Goal: Use online tool/utility: Utilize a website feature to perform a specific function

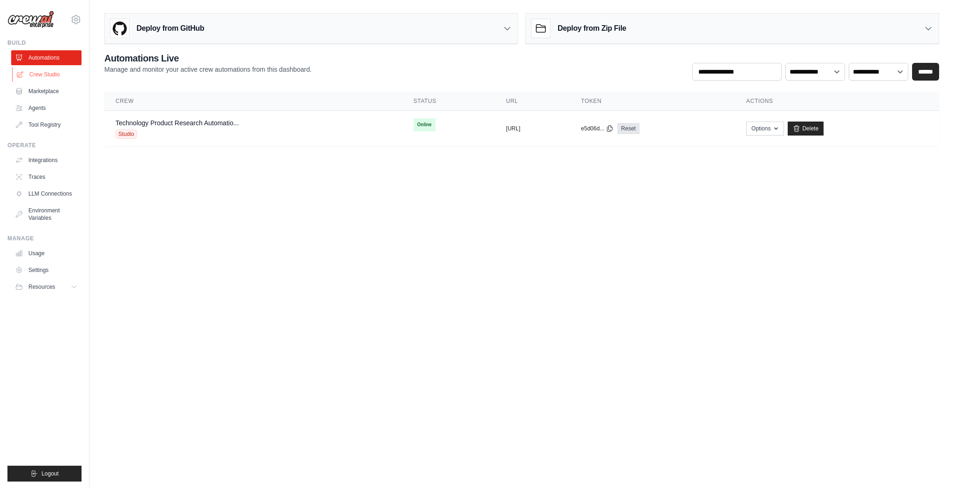
click at [51, 73] on link "Crew Studio" at bounding box center [47, 74] width 70 height 15
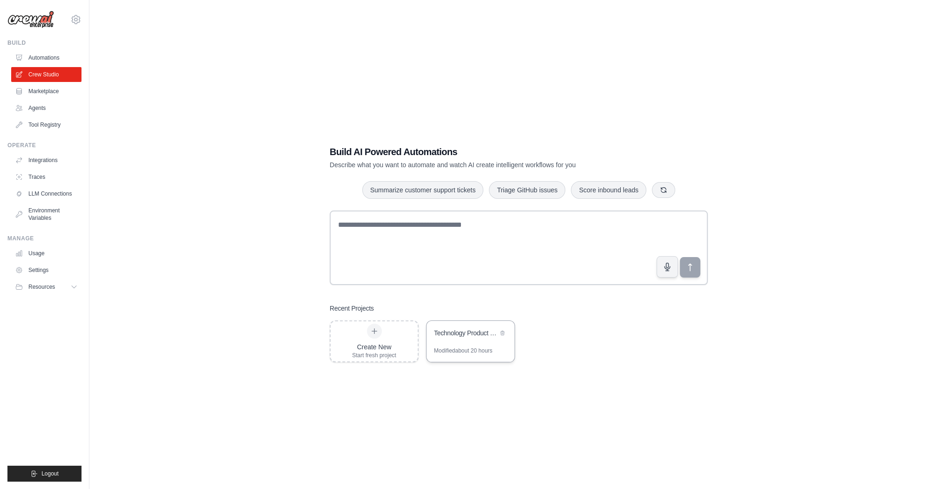
click at [474, 340] on div "Technology Product Research Automation" at bounding box center [471, 334] width 88 height 26
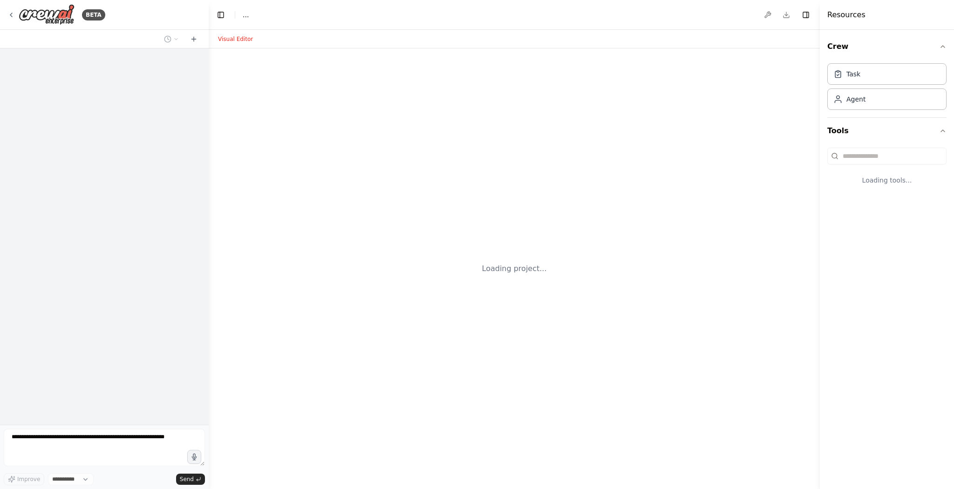
select select "****"
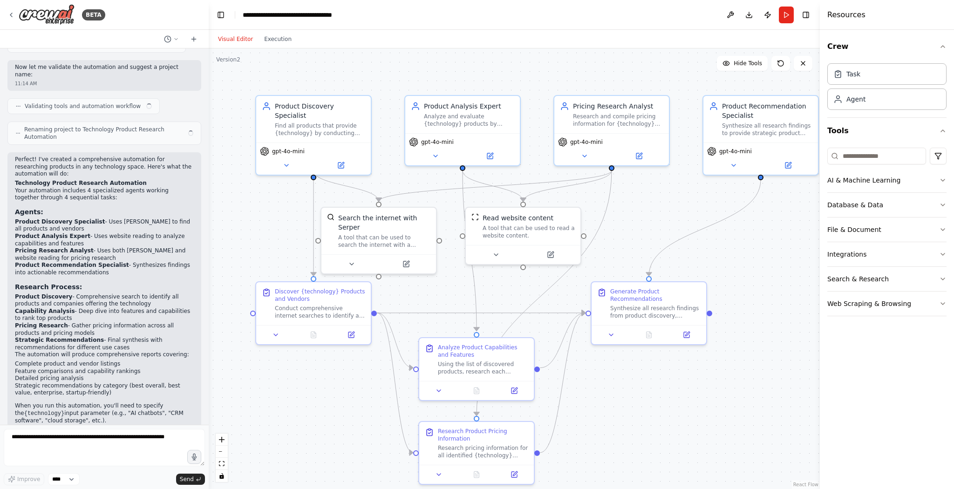
scroll to position [494, 0]
click at [13, 13] on icon at bounding box center [10, 14] width 7 height 7
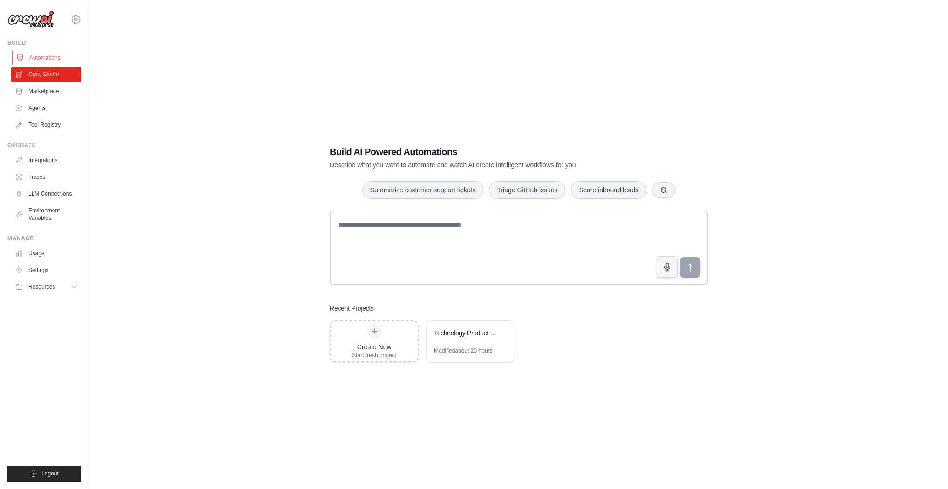
click at [47, 53] on link "Automations" at bounding box center [47, 57] width 70 height 15
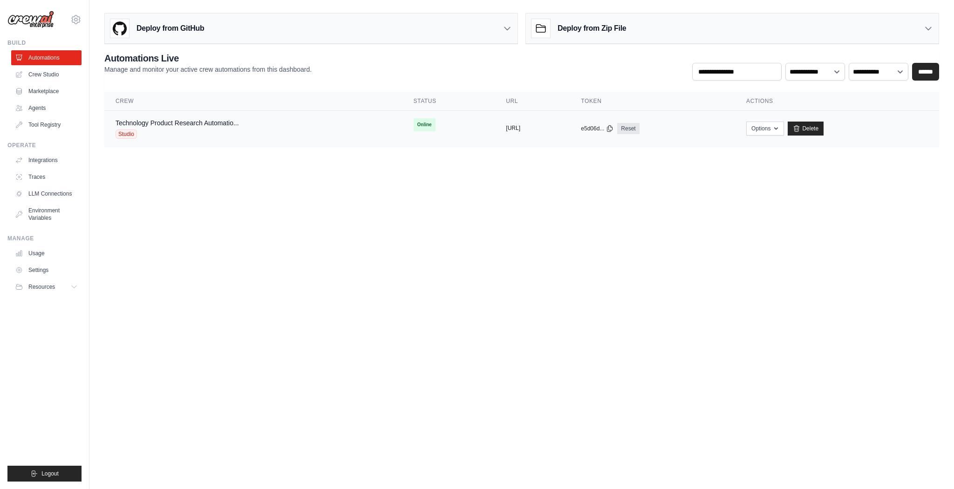
click at [506, 127] on button "https://technology-product-research" at bounding box center [513, 127] width 14 height 7
click at [262, 123] on div "Technology Product Research Automatio... Studio" at bounding box center [253, 128] width 276 height 20
